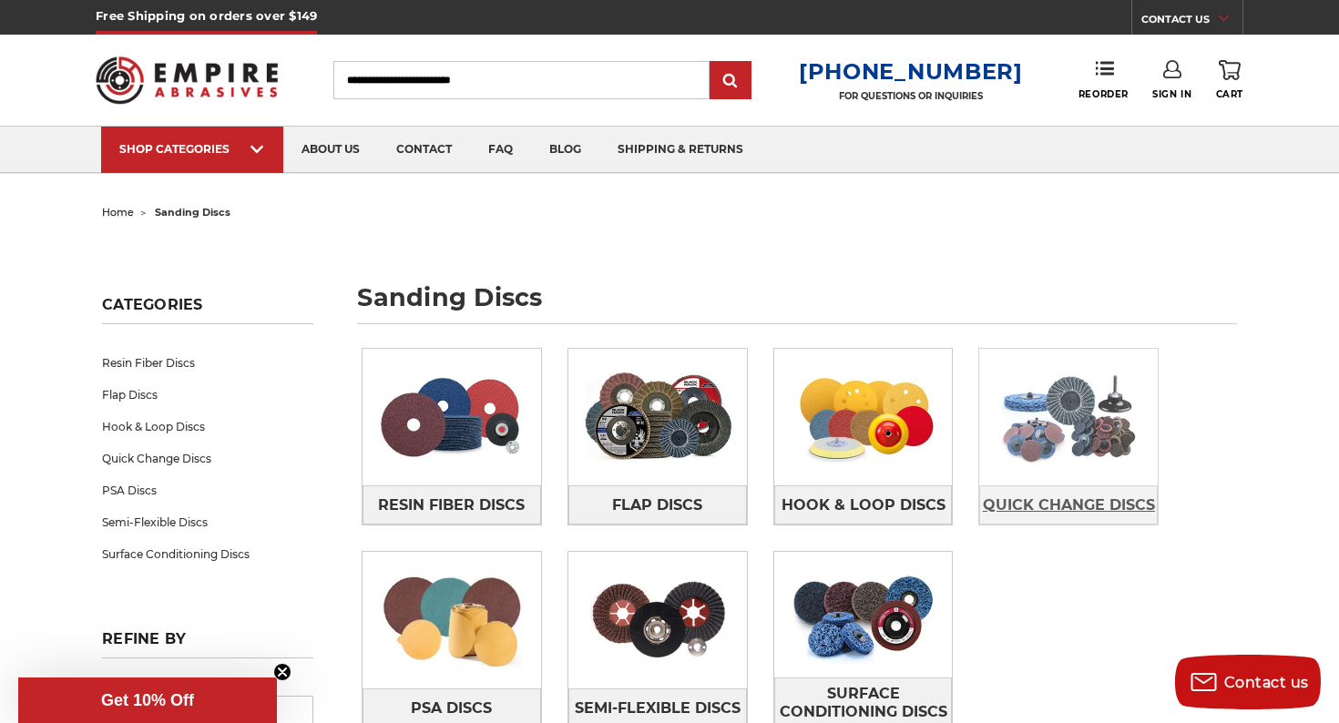
click at [1055, 506] on span "Quick Change Discs" at bounding box center [1069, 505] width 172 height 31
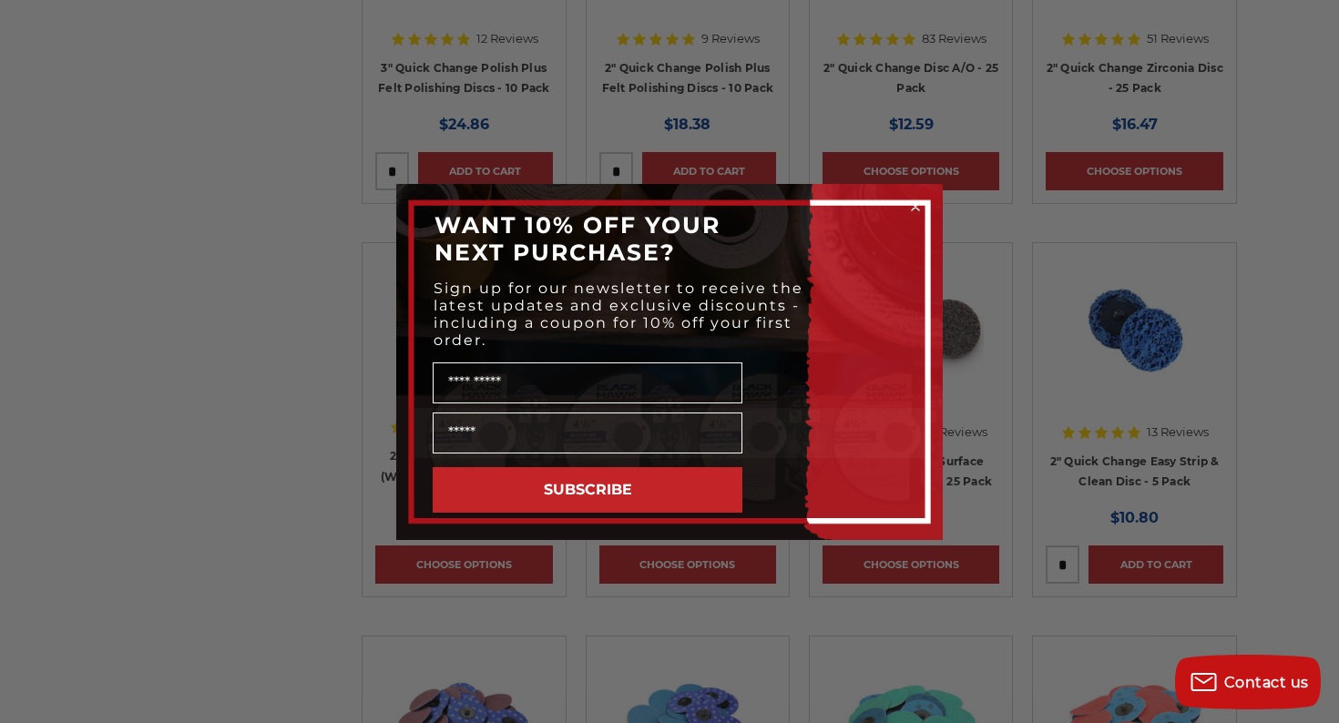
scroll to position [1345, 0]
click at [917, 207] on icon "Close dialog" at bounding box center [915, 206] width 7 height 7
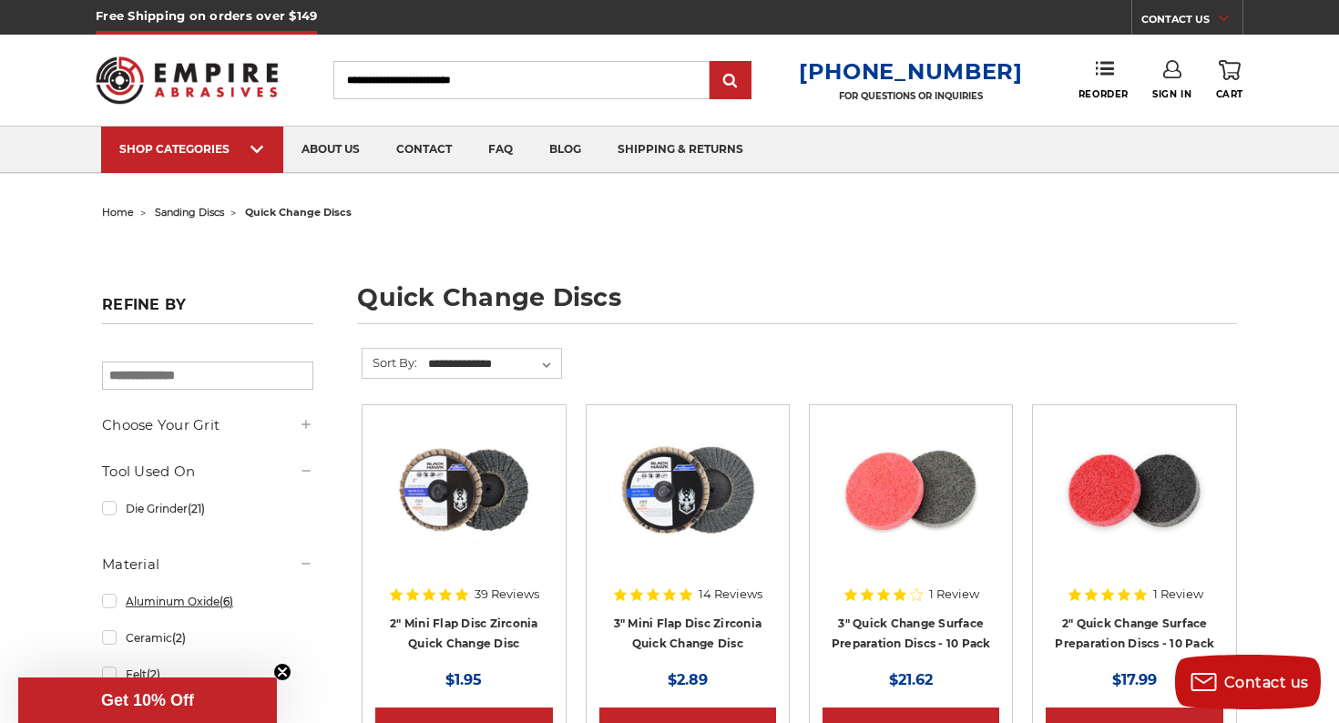
scroll to position [0, 0]
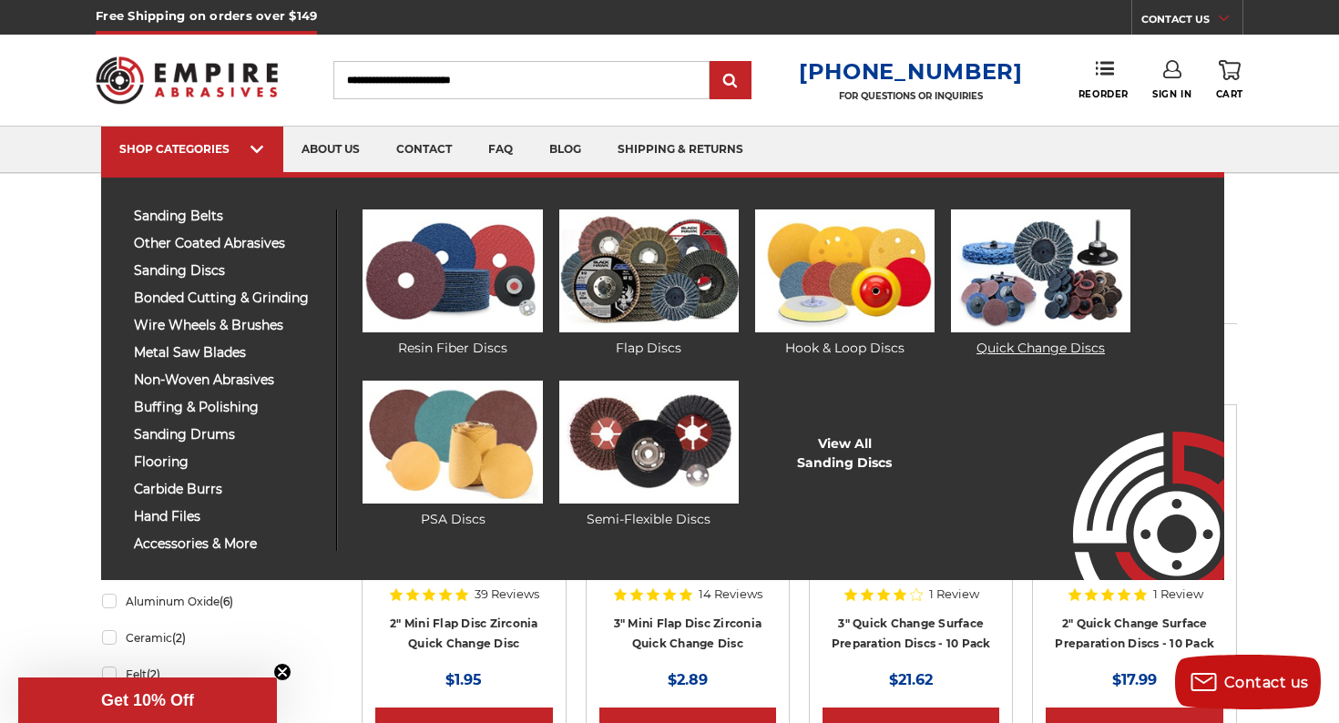
click at [1001, 344] on link "Quick Change Discs" at bounding box center [1040, 284] width 179 height 149
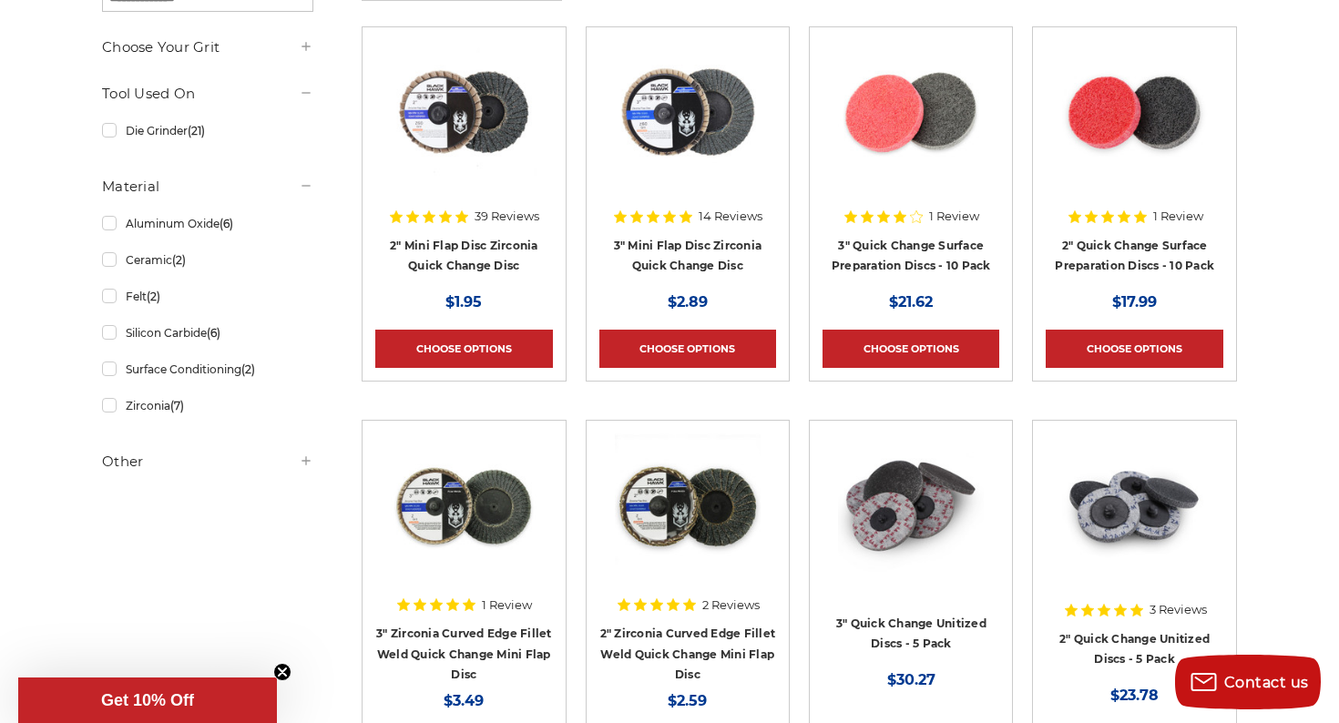
scroll to position [40, 0]
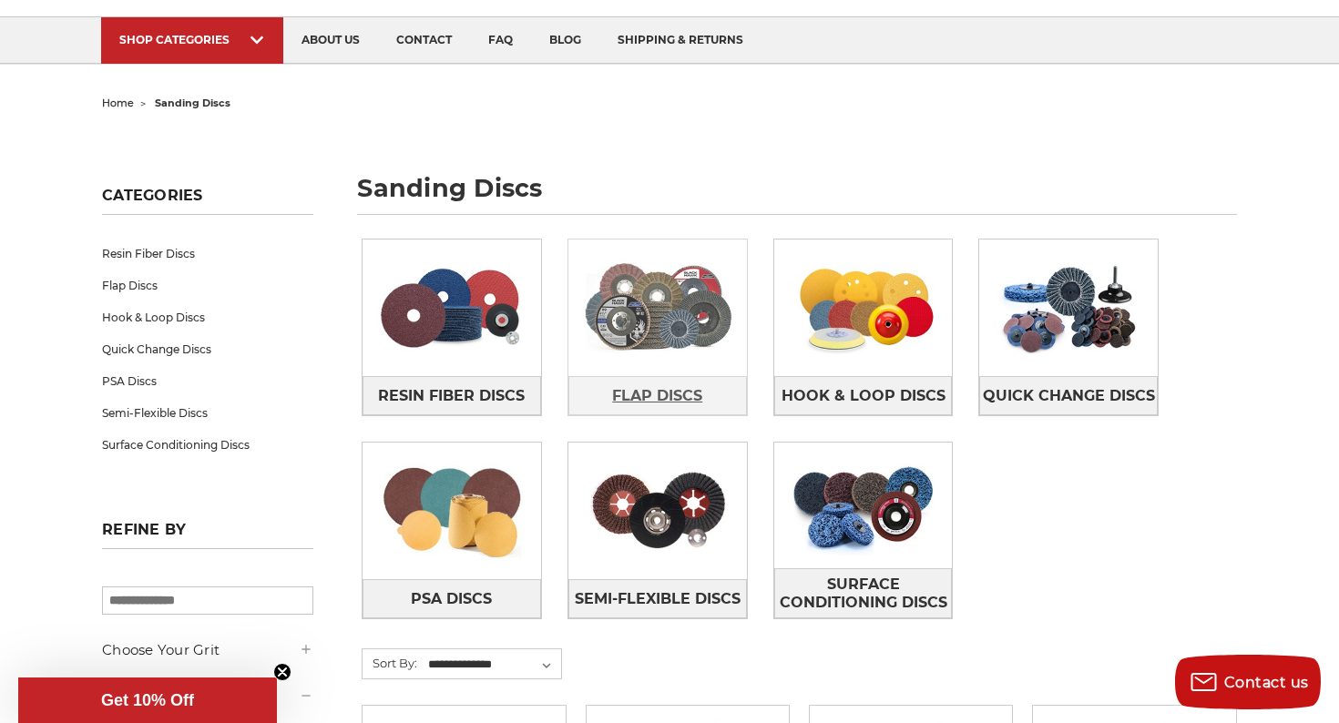
scroll to position [115, 0]
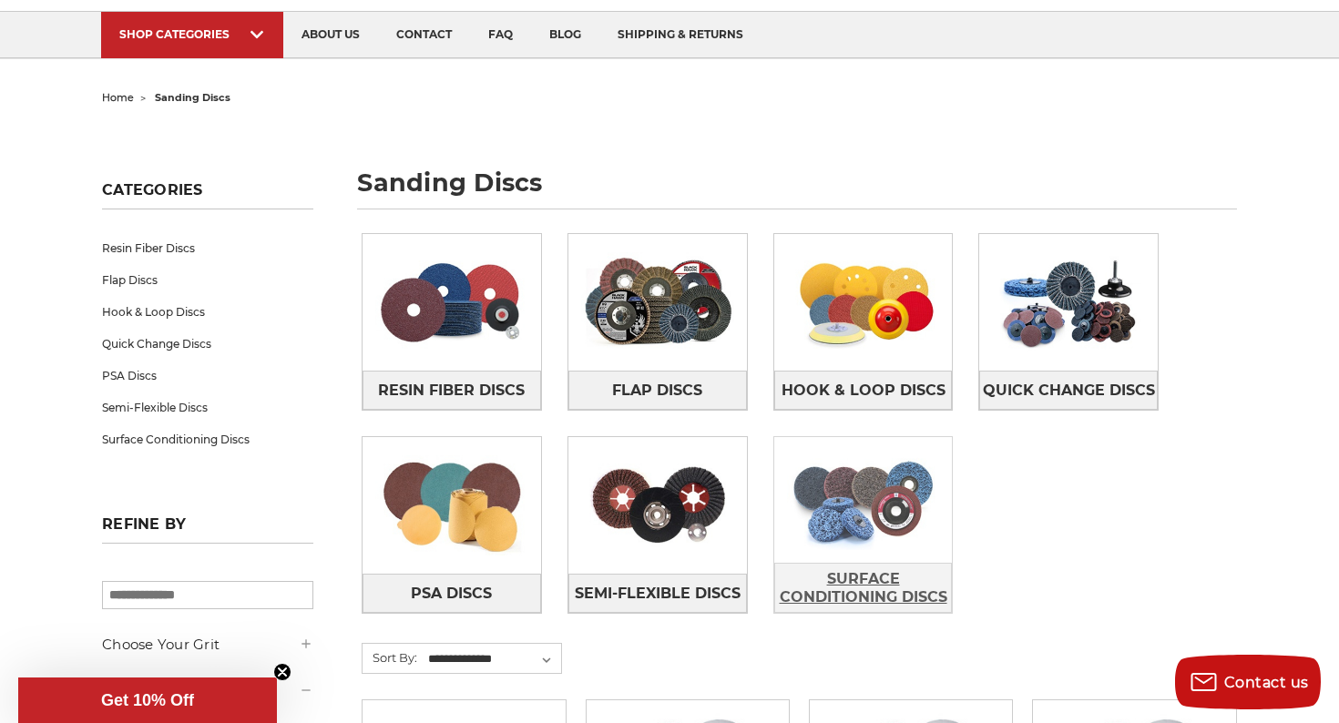
click at [856, 594] on span "Surface Conditioning Discs" at bounding box center [863, 588] width 177 height 49
